Goal: Information Seeking & Learning: Learn about a topic

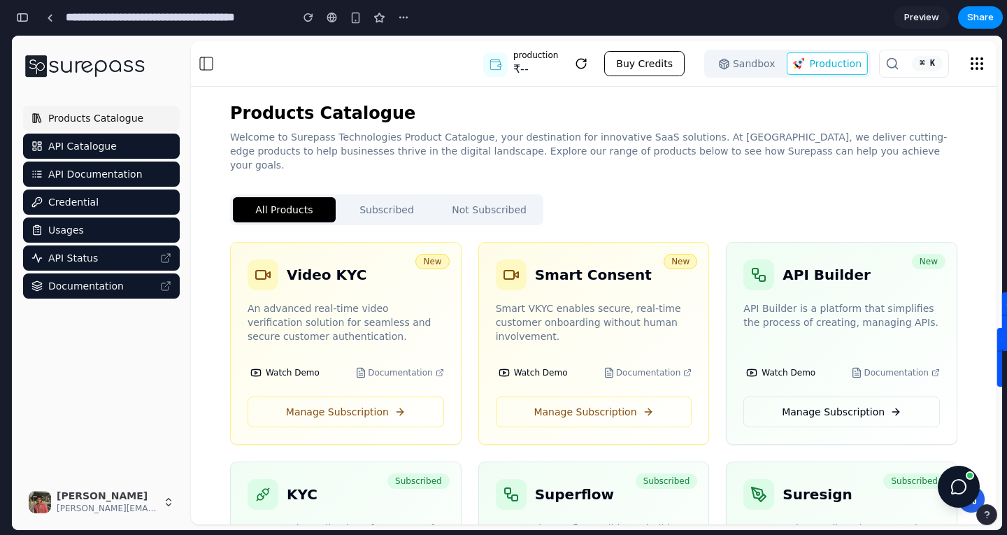
scroll to position [125, 0]
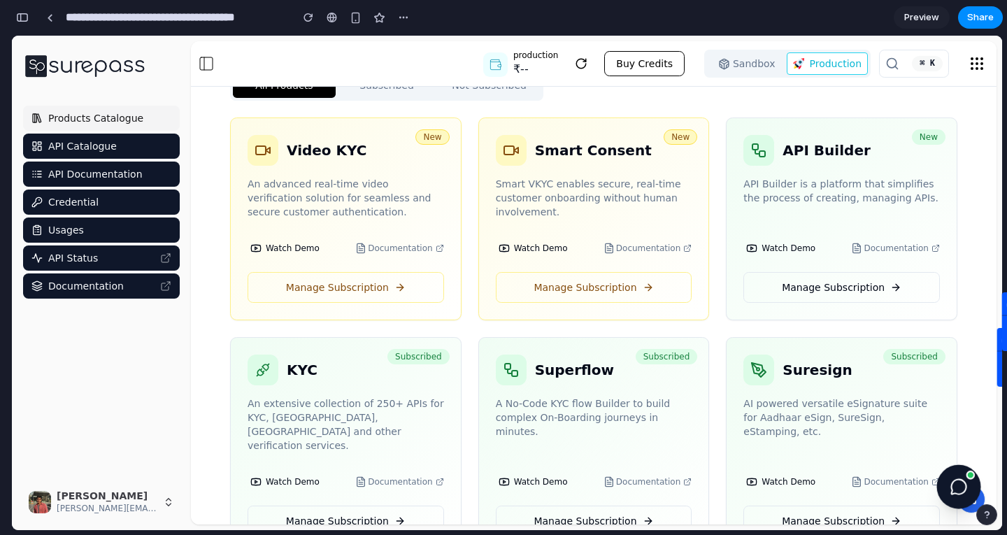
drag, startPoint x: 964, startPoint y: 490, endPoint x: 974, endPoint y: 493, distance: 10.9
click at [974, 493] on button at bounding box center [959, 487] width 44 height 44
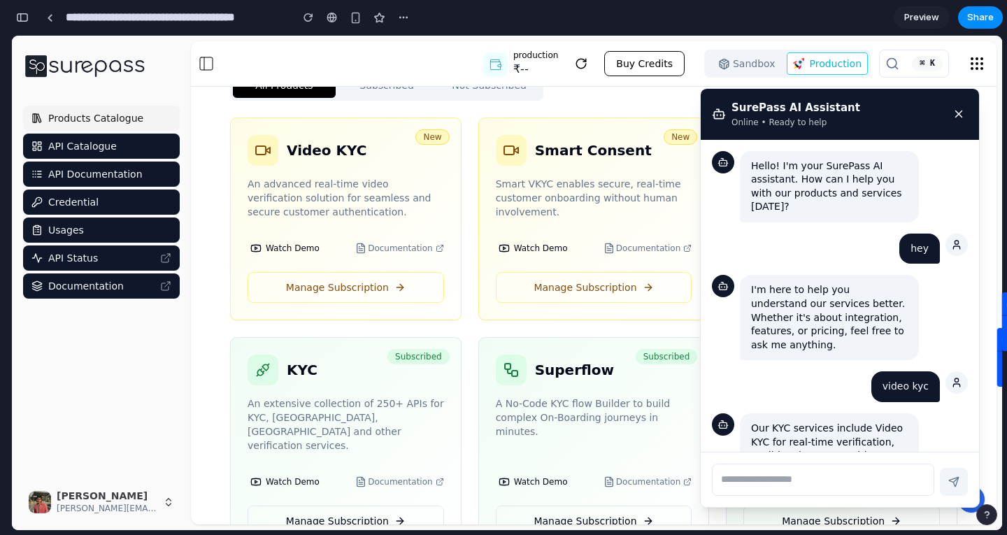
click at [959, 108] on icon at bounding box center [959, 114] width 13 height 13
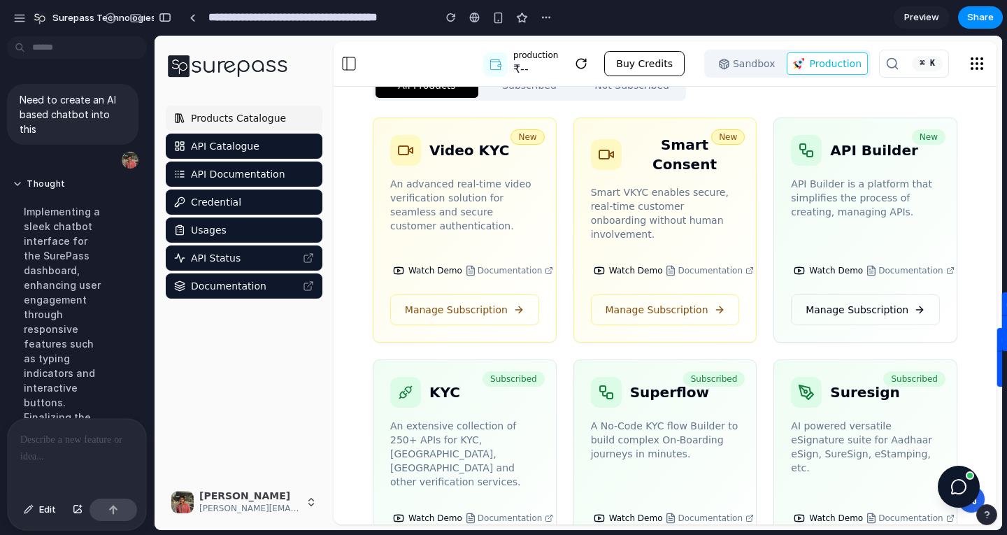
scroll to position [139, 0]
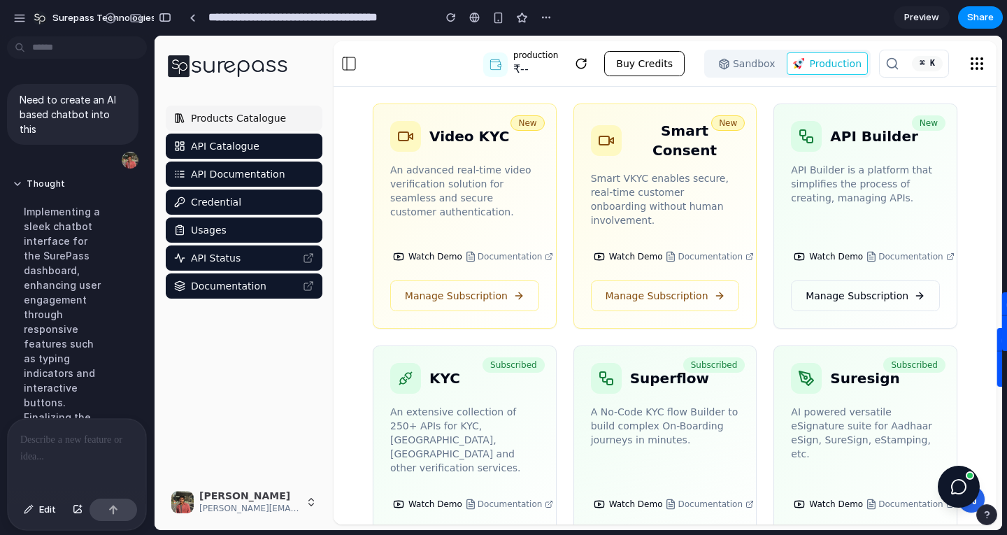
click at [15, 50] on body "**********" at bounding box center [503, 267] width 1007 height 535
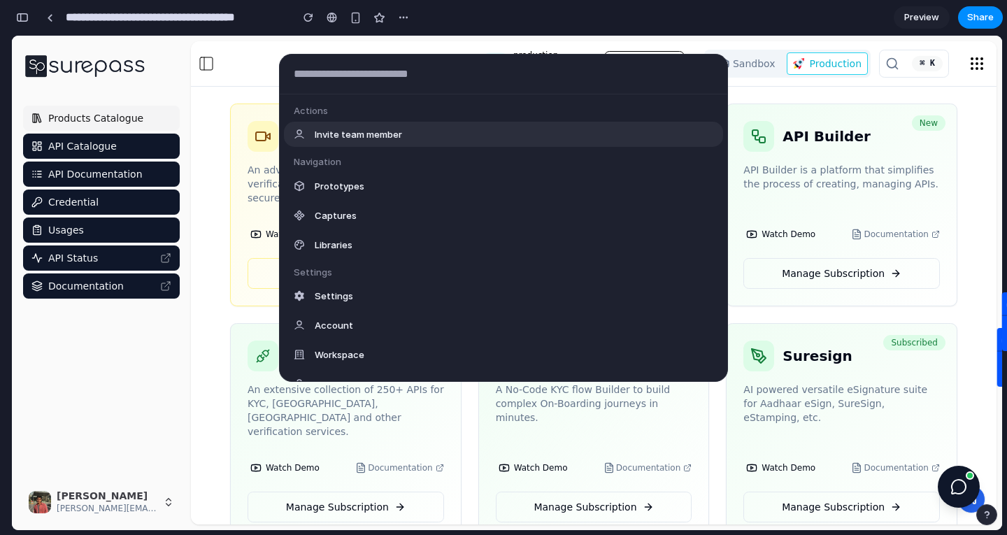
scroll to position [125, 0]
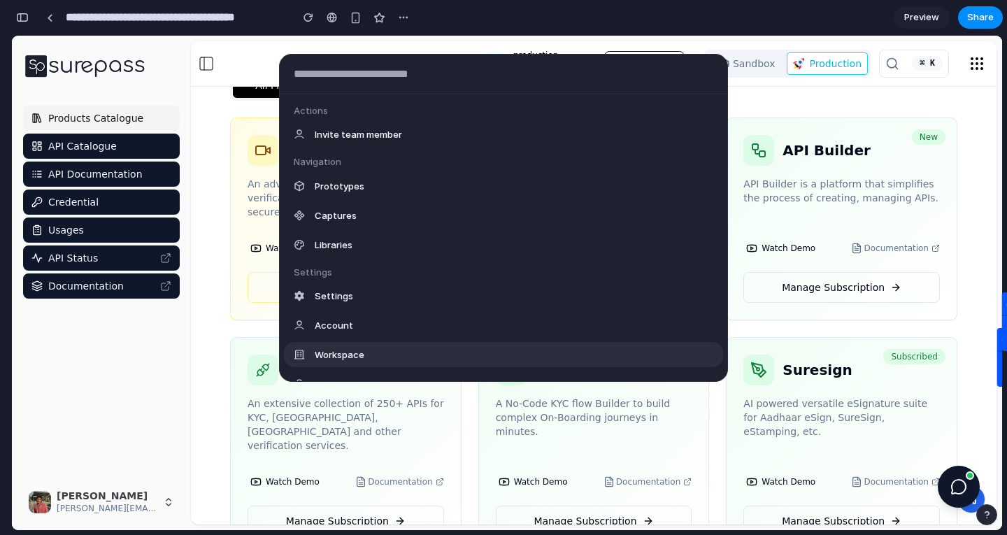
click at [201, 378] on div "Actions Invite team member Navigation Prototypes Captures Libraries Settings Se…" at bounding box center [503, 267] width 1007 height 535
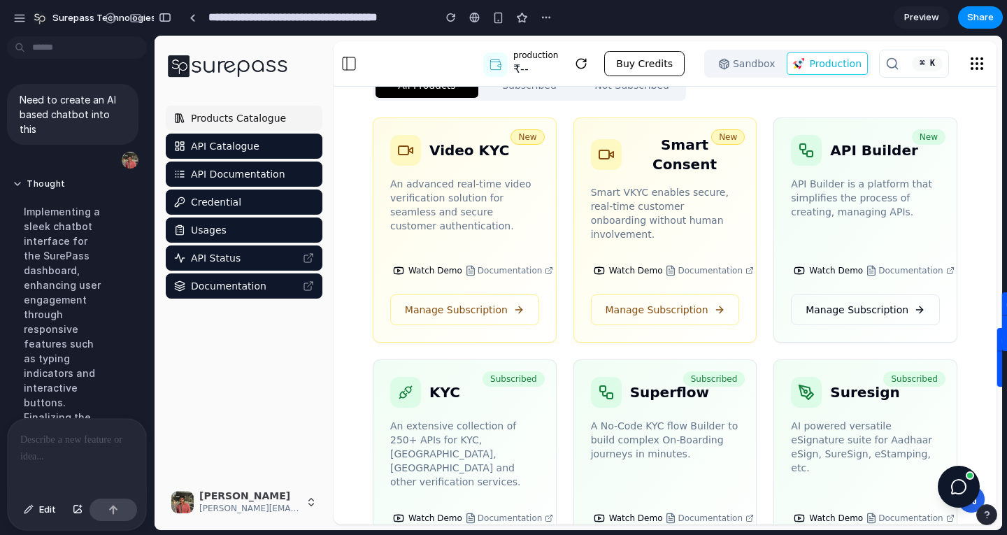
scroll to position [139, 0]
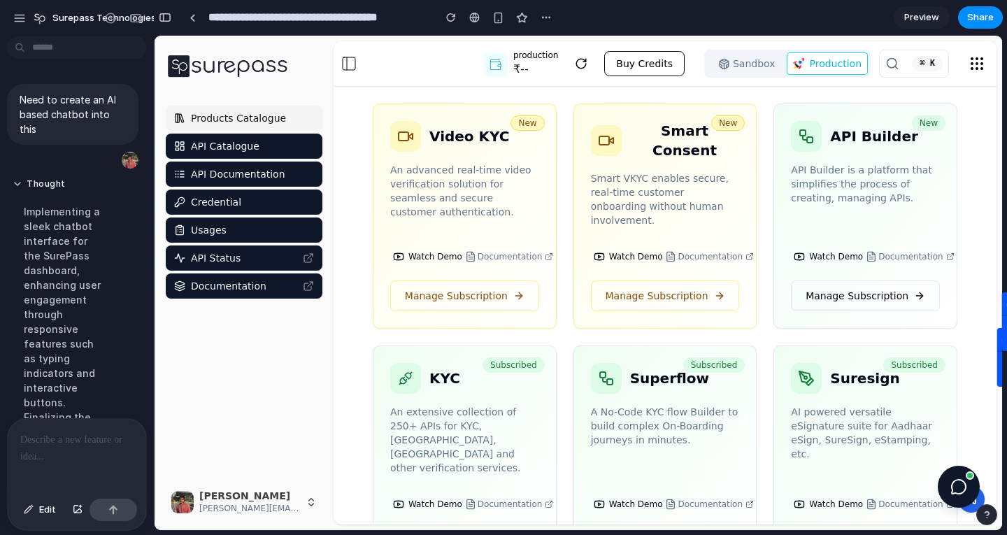
click at [21, 444] on div at bounding box center [77, 456] width 139 height 74
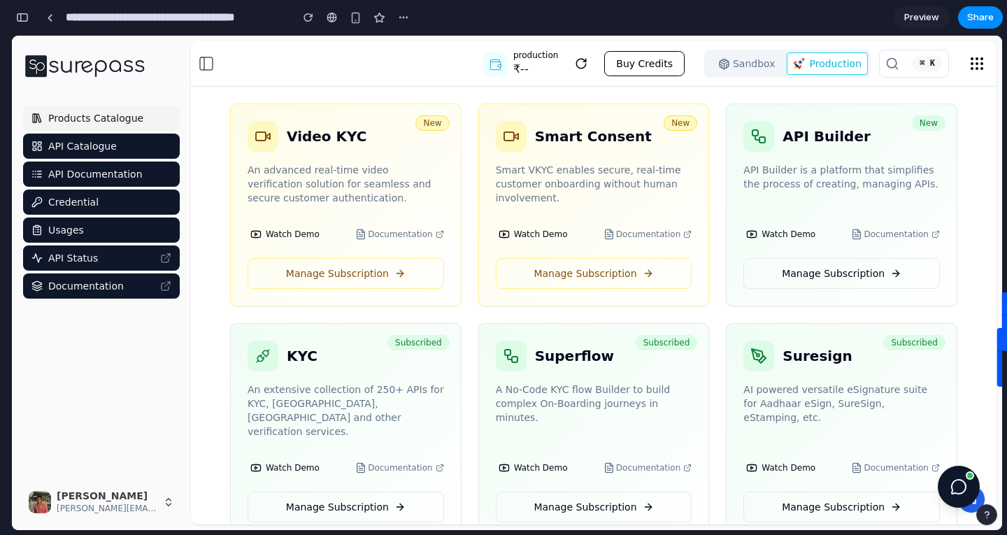
scroll to position [125, 0]
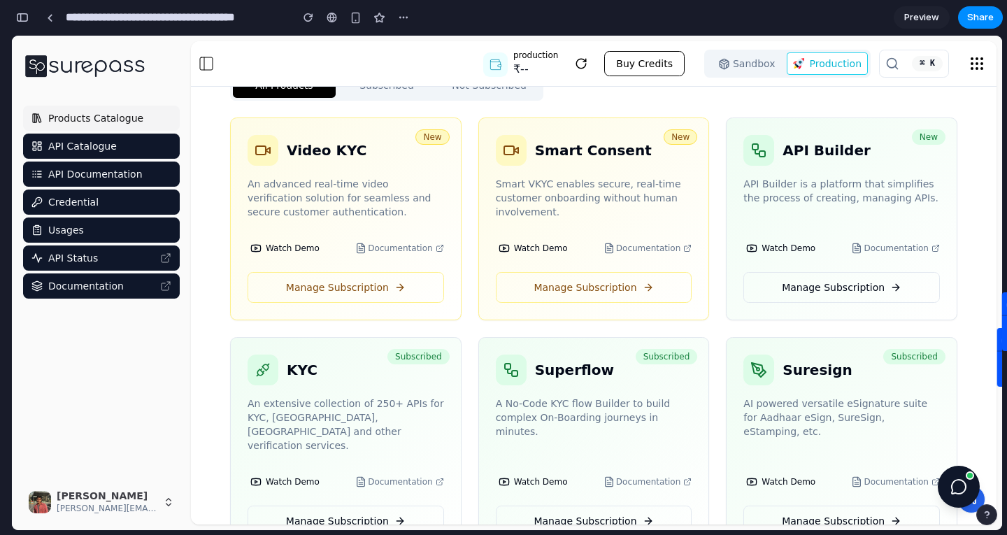
click at [972, 56] on icon at bounding box center [977, 63] width 17 height 17
click at [639, 53] on button "Buy Credits" at bounding box center [644, 63] width 80 height 25
click at [588, 66] on icon at bounding box center [581, 63] width 13 height 13
click at [83, 141] on span "API Catalogue" at bounding box center [82, 146] width 69 height 14
click at [82, 172] on span "API Documentation" at bounding box center [95, 174] width 94 height 14
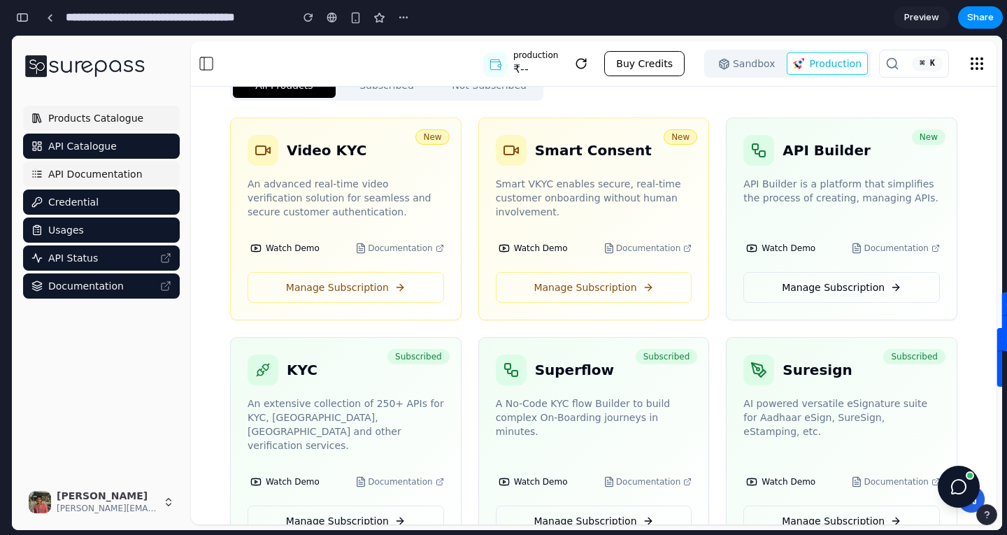
click at [82, 172] on span "API Documentation" at bounding box center [95, 174] width 94 height 14
click at [109, 350] on div "Products Catalogue API Catalogue API Documentation Credential Usages API Status…" at bounding box center [101, 286] width 168 height 388
click at [46, 503] on img "button" at bounding box center [40, 502] width 22 height 22
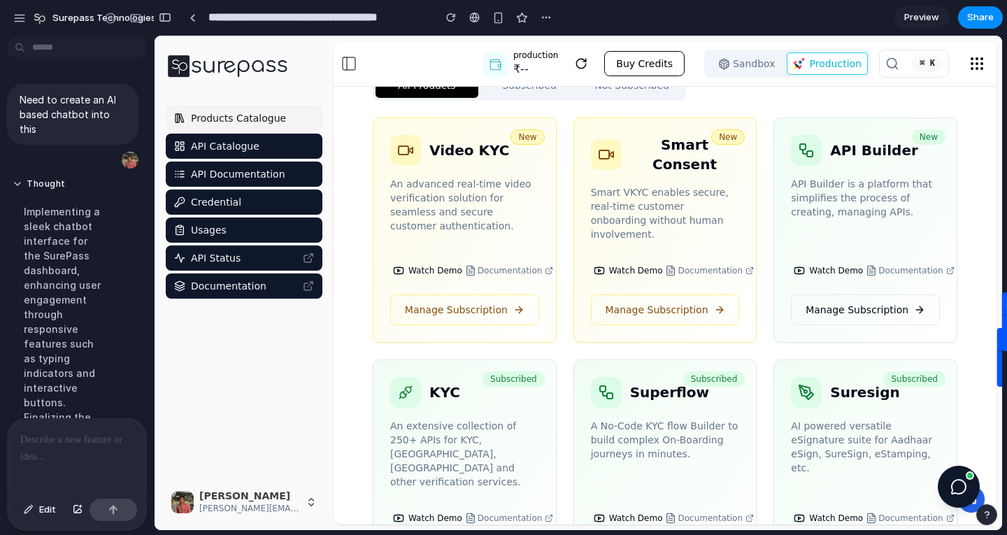
scroll to position [139, 0]
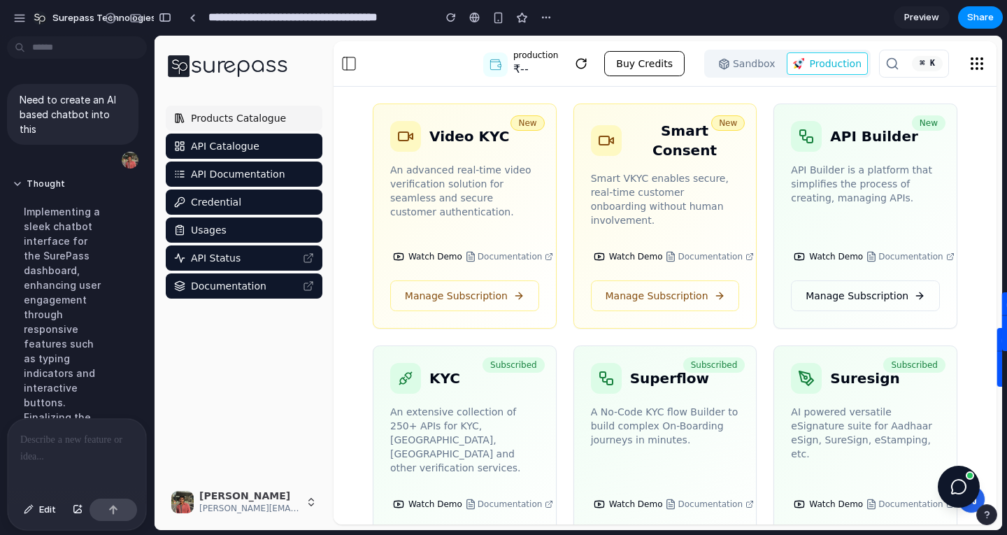
click at [43, 460] on div at bounding box center [77, 456] width 139 height 74
click at [0, 188] on div at bounding box center [6, 267] width 13 height 535
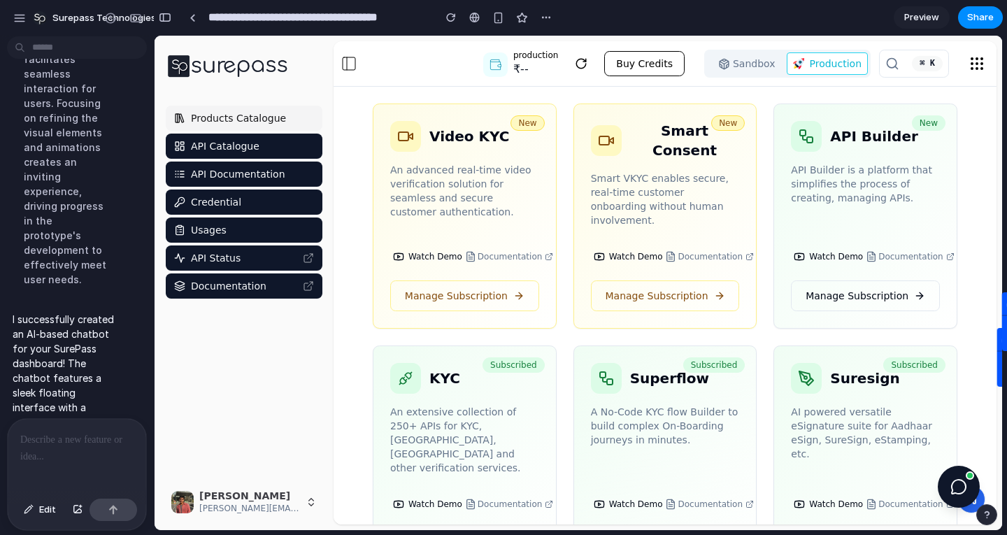
scroll to position [889, 0]
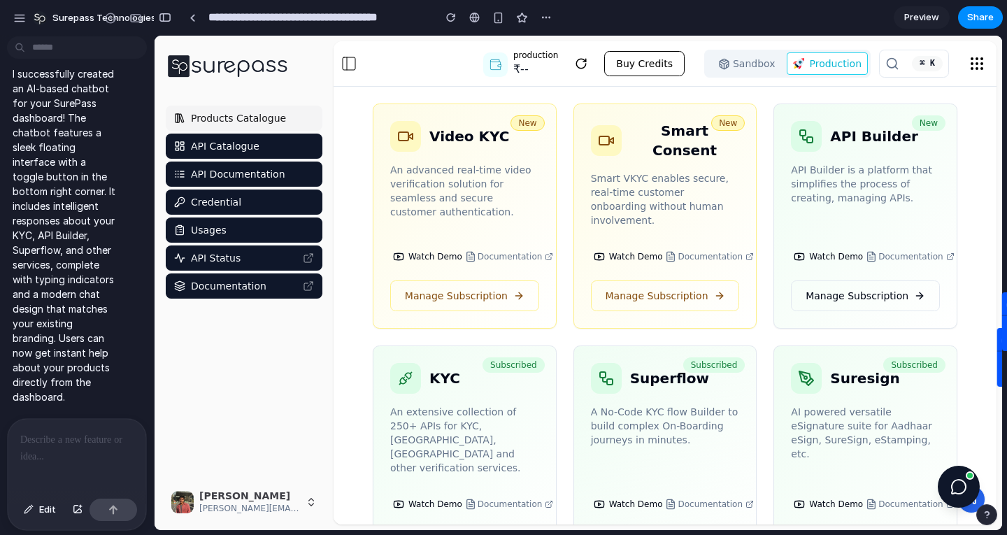
click at [55, 443] on div at bounding box center [77, 456] width 139 height 74
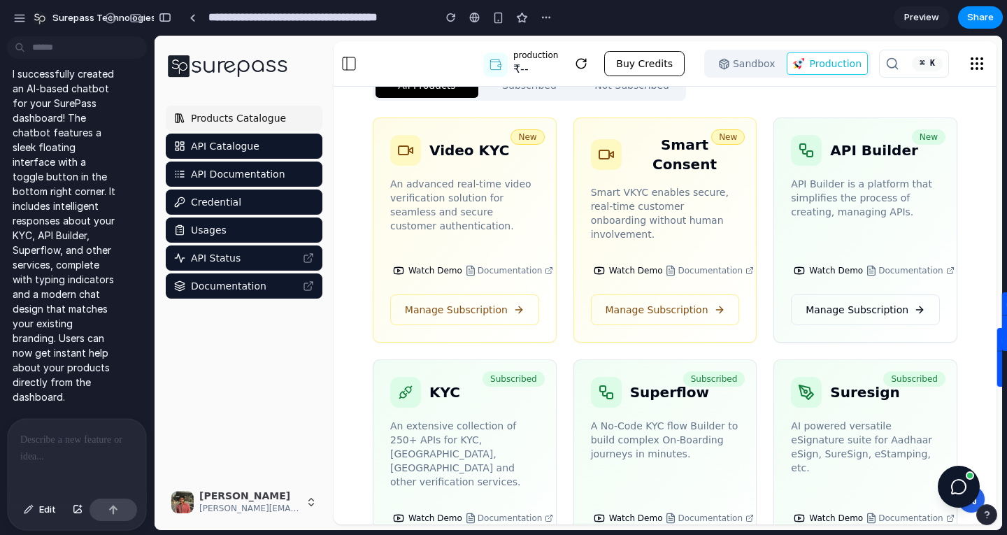
scroll to position [139, 0]
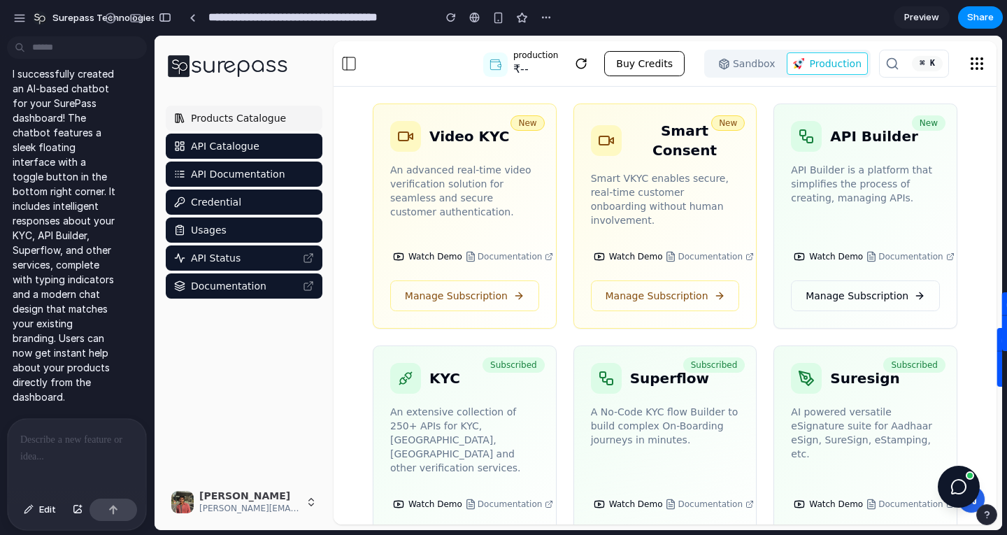
click at [0, 339] on div at bounding box center [6, 267] width 13 height 535
click at [52, 448] on div at bounding box center [77, 456] width 139 height 74
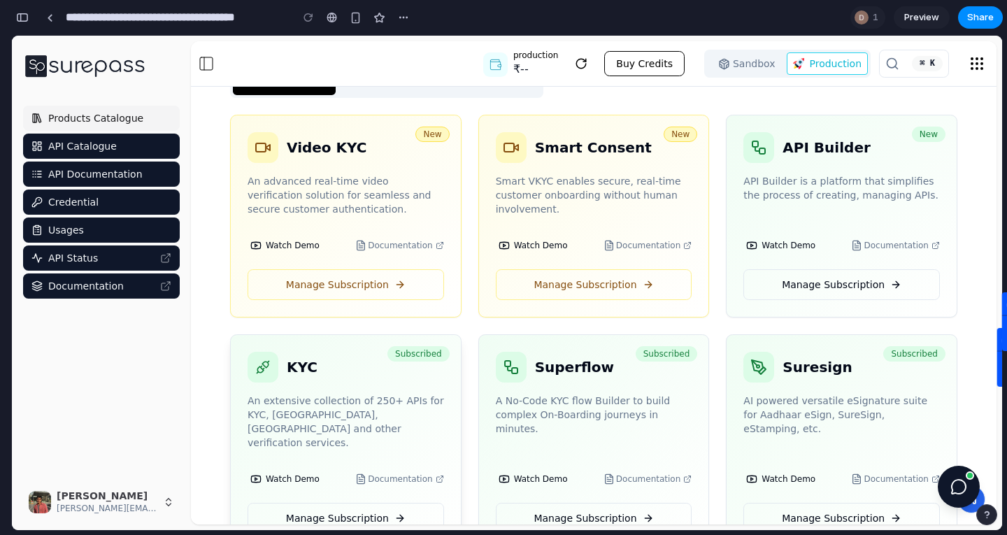
scroll to position [0, 0]
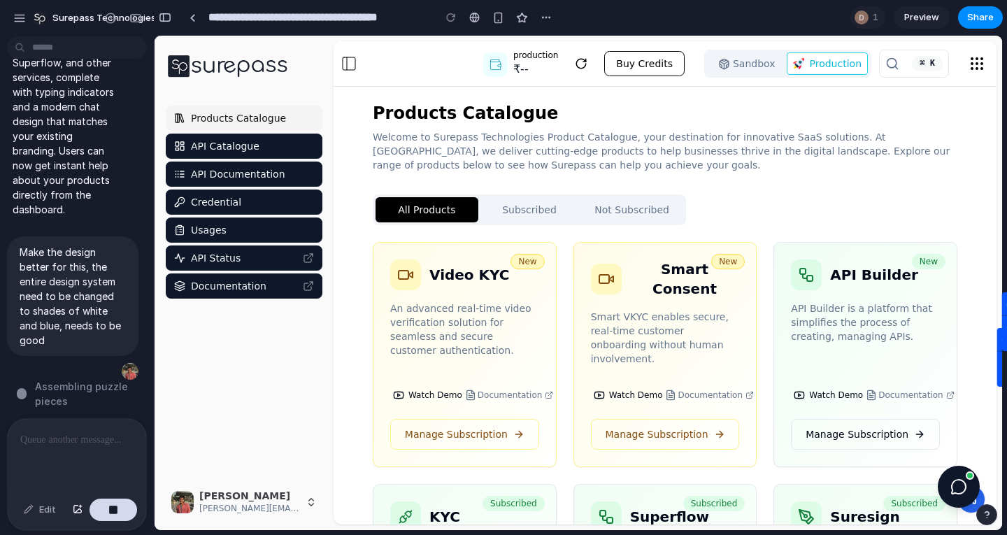
click at [51, 432] on p at bounding box center [74, 440] width 108 height 17
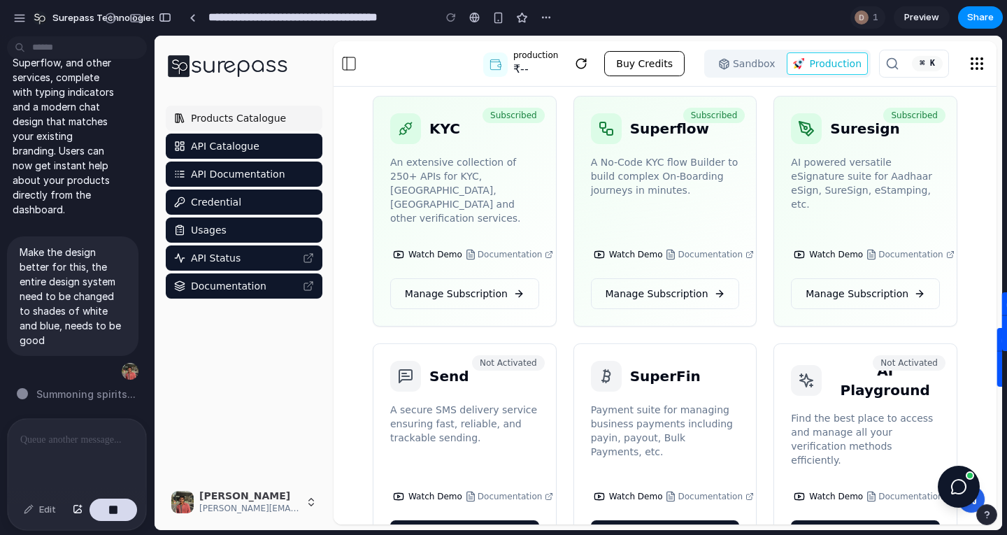
scroll to position [402, 0]
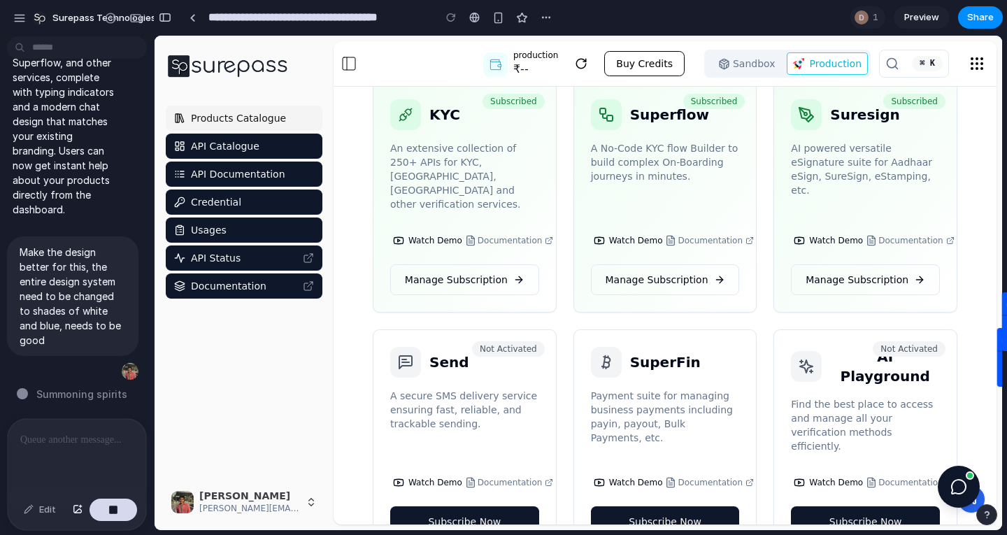
click at [0, 241] on div at bounding box center [6, 267] width 13 height 535
click at [82, 432] on p at bounding box center [74, 440] width 108 height 17
click at [61, 394] on span "Translating human wishes ..." at bounding box center [89, 393] width 111 height 29
click at [61, 394] on span "Translating human wishes" at bounding box center [90, 393] width 111 height 29
drag, startPoint x: 61, startPoint y: 394, endPoint x: 56, endPoint y: 384, distance: 10.9
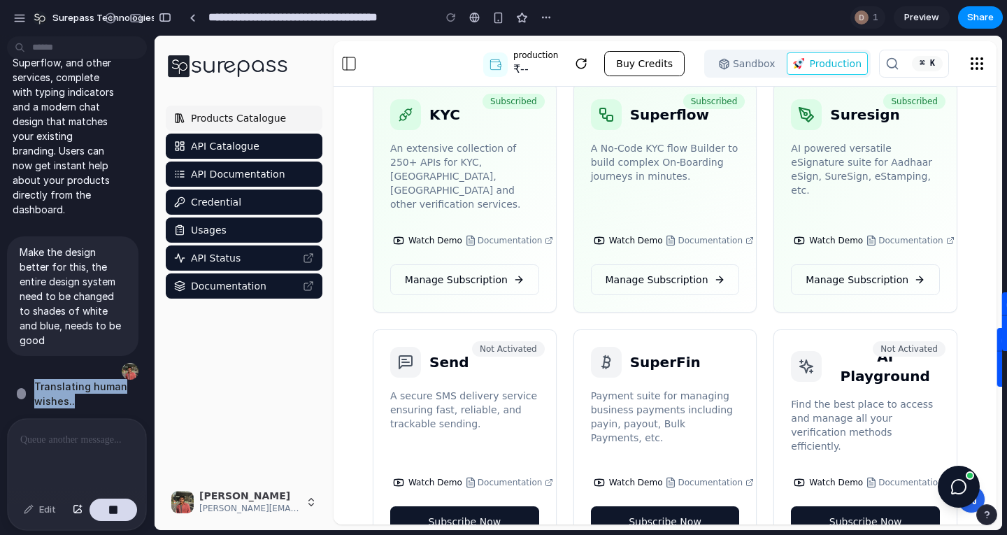
click at [56, 384] on span "Translating human wishes .." at bounding box center [89, 393] width 111 height 29
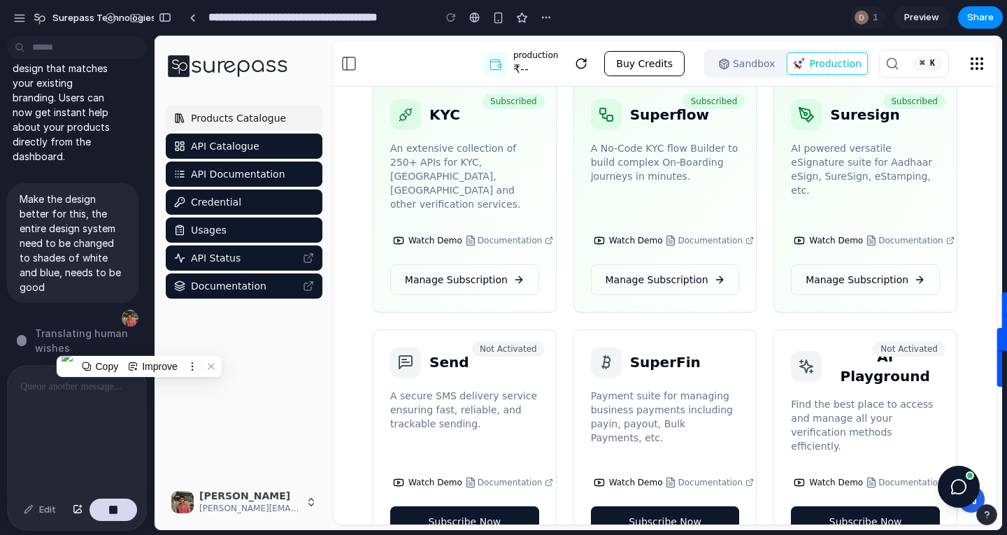
click at [0, 345] on div at bounding box center [6, 267] width 13 height 535
click at [108, 508] on button "button" at bounding box center [114, 510] width 48 height 22
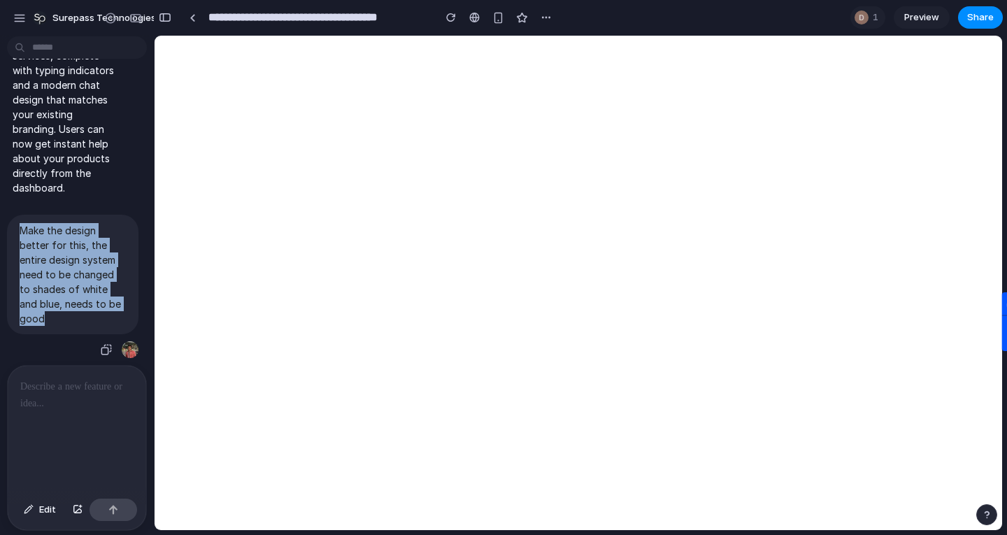
scroll to position [0, 0]
drag, startPoint x: 53, startPoint y: 319, endPoint x: 22, endPoint y: 224, distance: 100.0
click at [22, 224] on p "Make the design better for this, the entire design system need to be changed to…" at bounding box center [73, 274] width 106 height 103
copy p "Make the design better for this, the entire design system need to be changed to…"
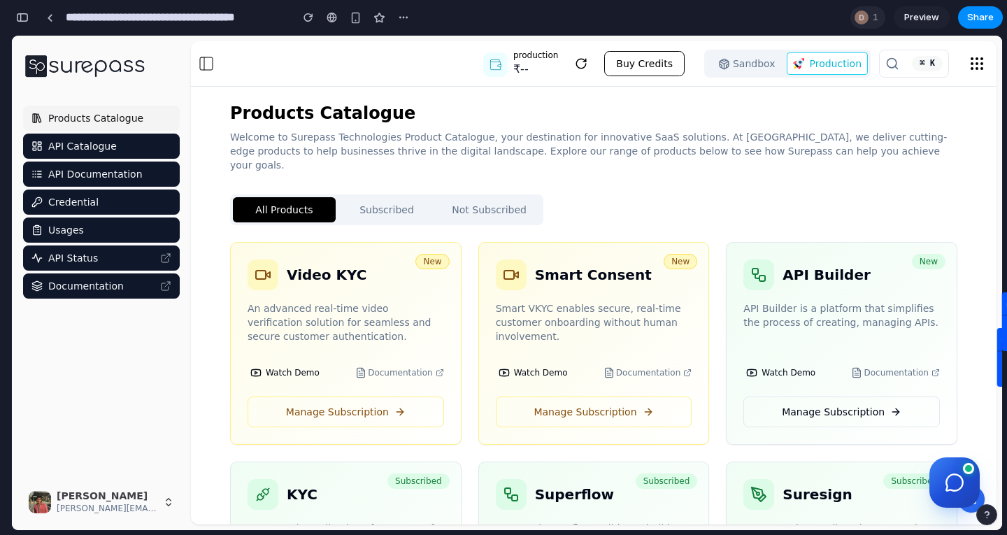
click at [862, 13] on div at bounding box center [862, 17] width 14 height 14
click at [953, 479] on icon at bounding box center [955, 483] width 22 height 22
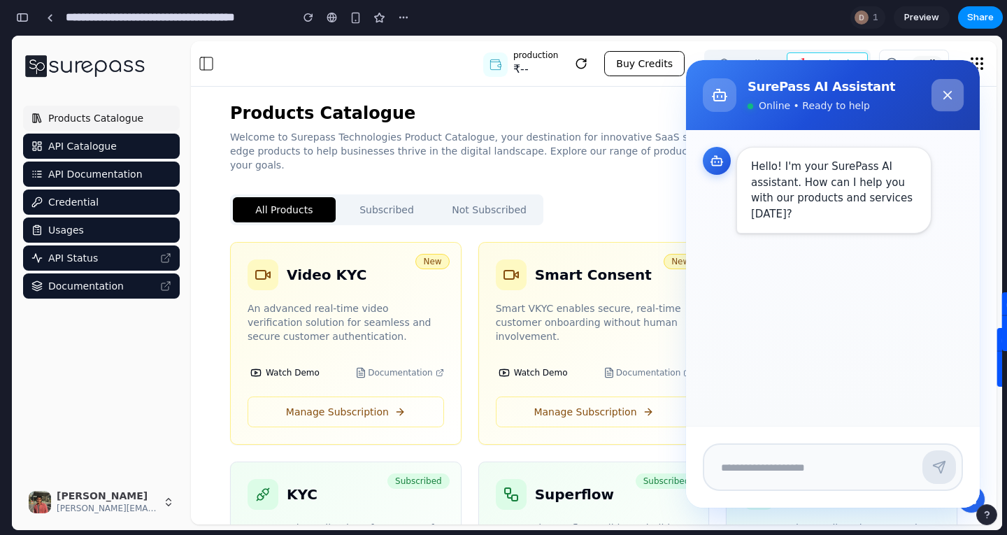
click at [944, 92] on icon at bounding box center [948, 96] width 8 height 8
